Goal: Information Seeking & Learning: Check status

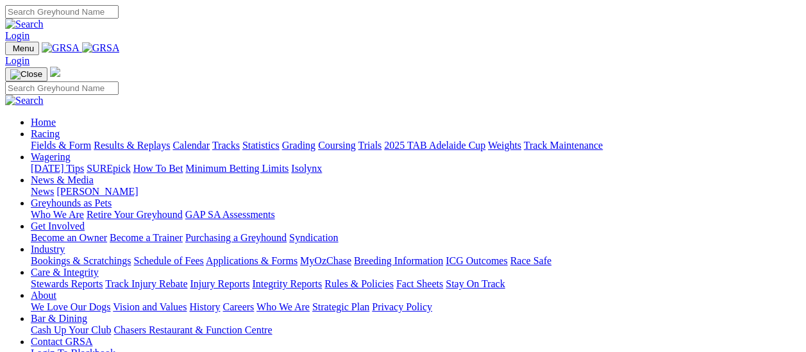
click at [64, 140] on link "Fields & Form" at bounding box center [61, 145] width 60 height 11
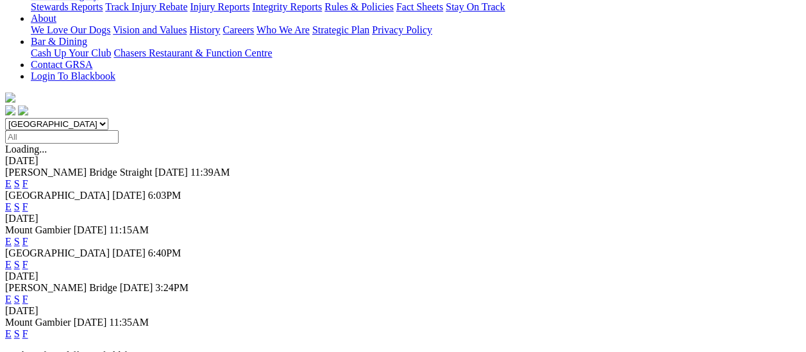
scroll to position [321, 0]
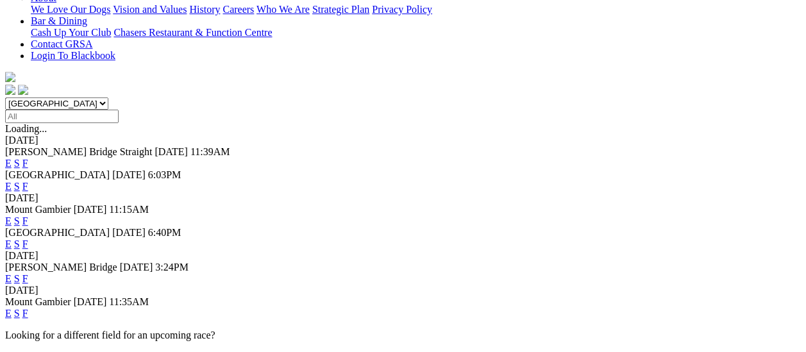
click at [28, 308] on link "F" at bounding box center [25, 313] width 6 height 11
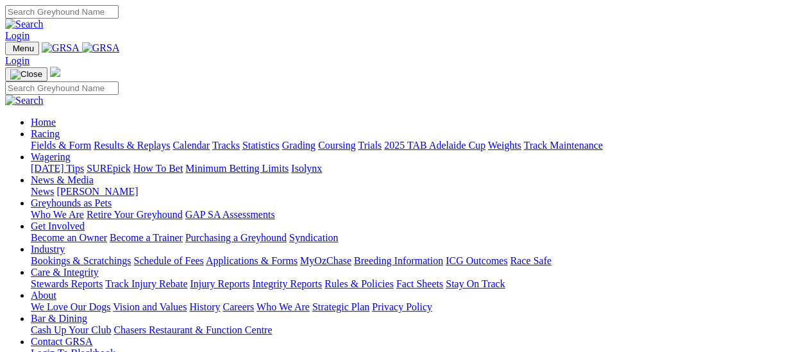
click at [66, 140] on link "Fields & Form" at bounding box center [61, 145] width 60 height 11
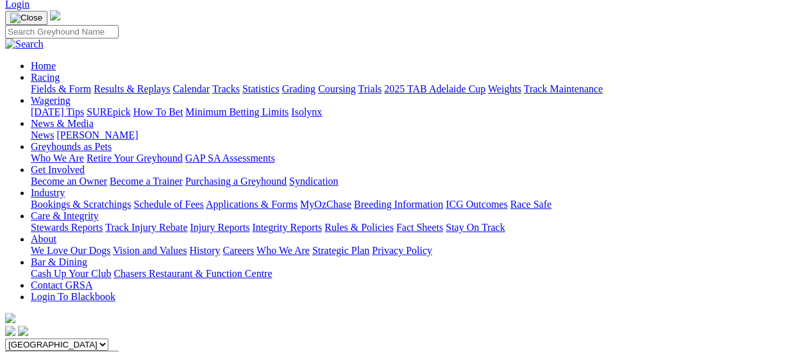
scroll to position [64, 0]
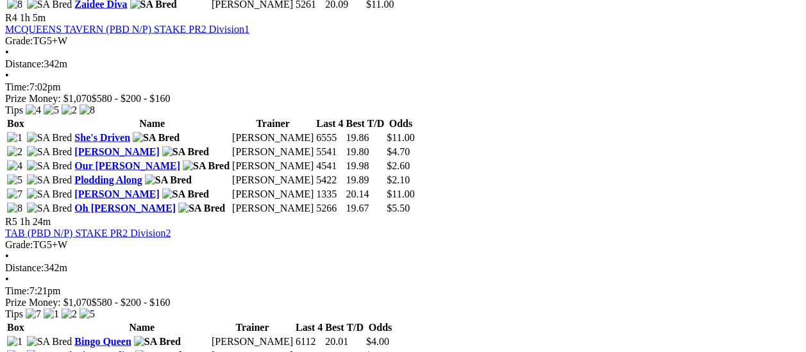
scroll to position [1283, 0]
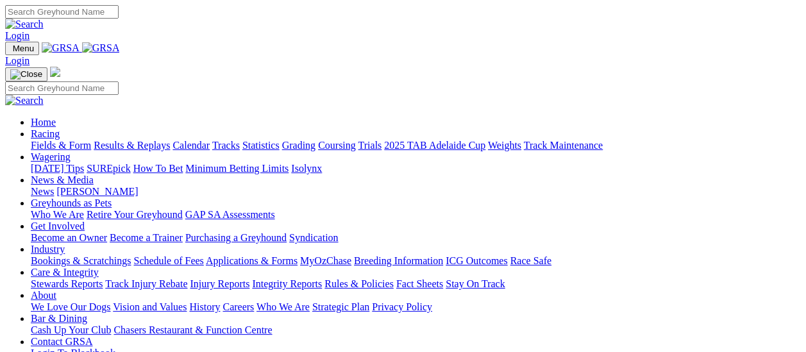
click at [148, 140] on link "Results & Replays" at bounding box center [132, 145] width 76 height 11
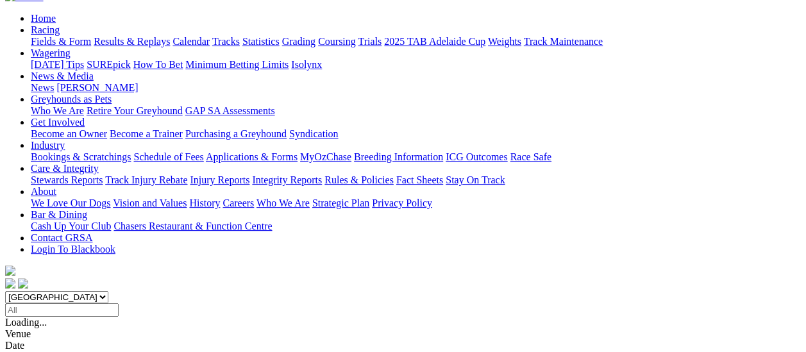
scroll to position [128, 0]
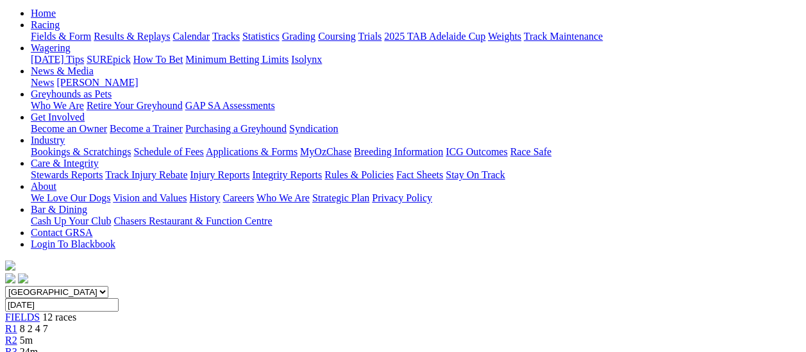
scroll to position [128, 0]
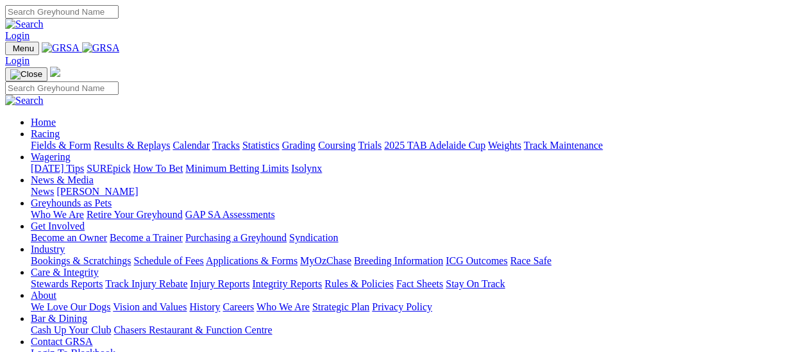
click at [60, 128] on link "Racing" at bounding box center [45, 133] width 29 height 11
click at [151, 140] on link "Results & Replays" at bounding box center [132, 145] width 76 height 11
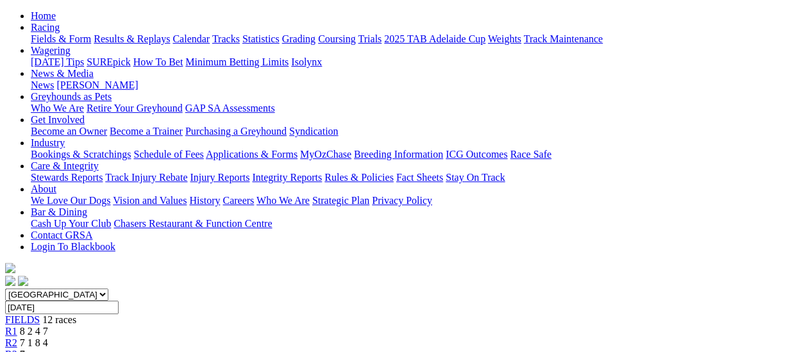
scroll to position [128, 0]
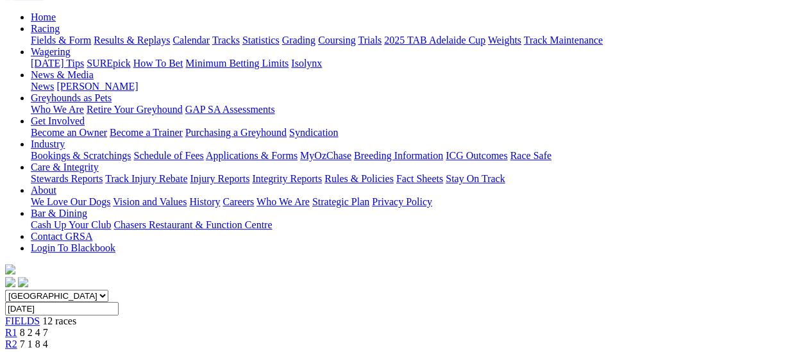
click at [17, 327] on span "R1" at bounding box center [11, 332] width 12 height 11
